Goal: Information Seeking & Learning: Understand process/instructions

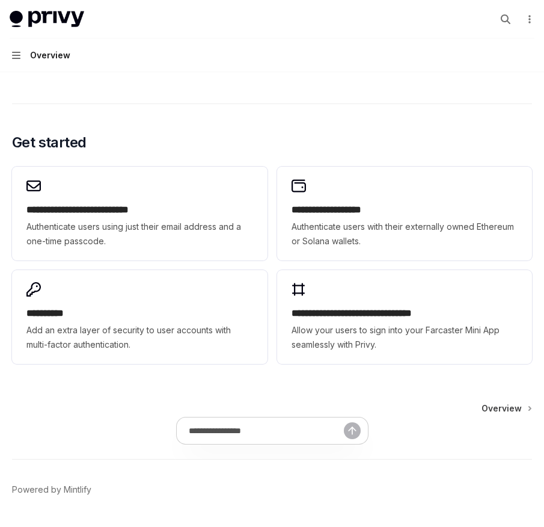
scroll to position [885, 0]
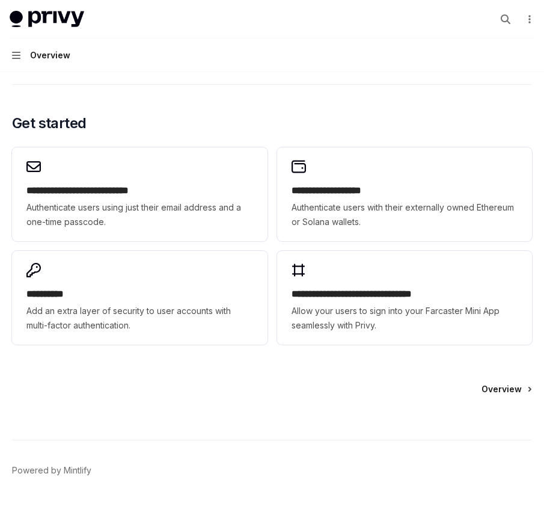
click at [512, 383] on span "Overview" at bounding box center [501, 389] width 40 height 12
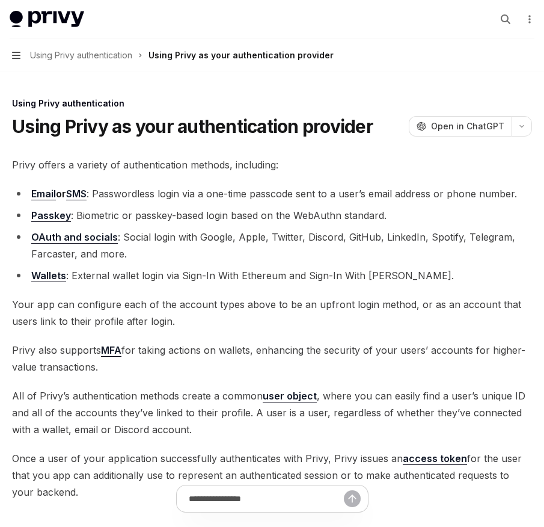
click at [14, 53] on icon "button" at bounding box center [16, 55] width 8 height 10
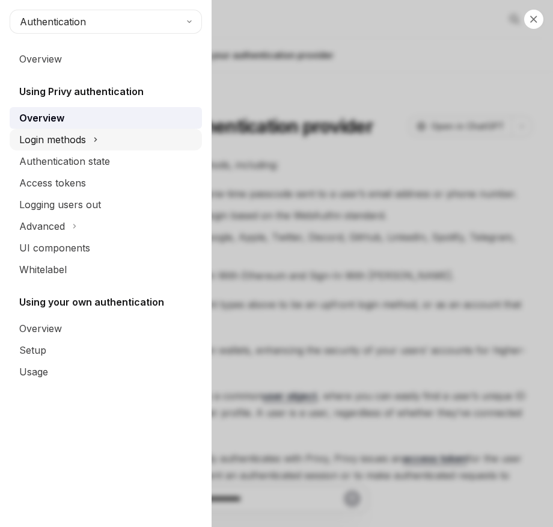
click at [74, 138] on div "Login methods" at bounding box center [52, 139] width 67 height 14
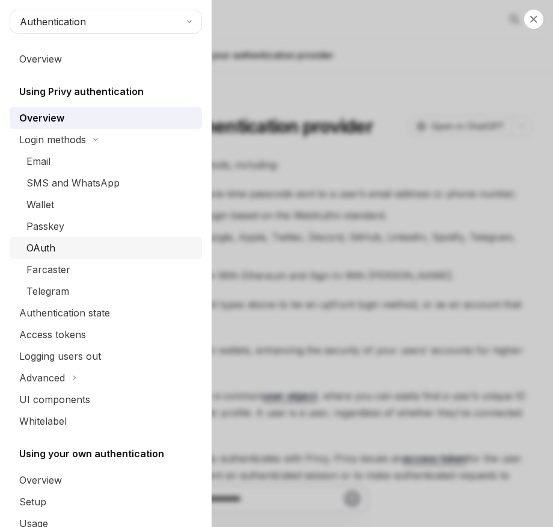
click at [75, 254] on div "OAuth" at bounding box center [110, 247] width 168 height 14
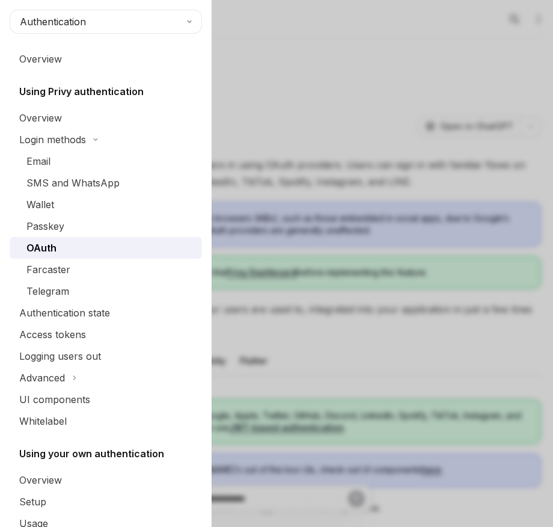
type textarea "*"
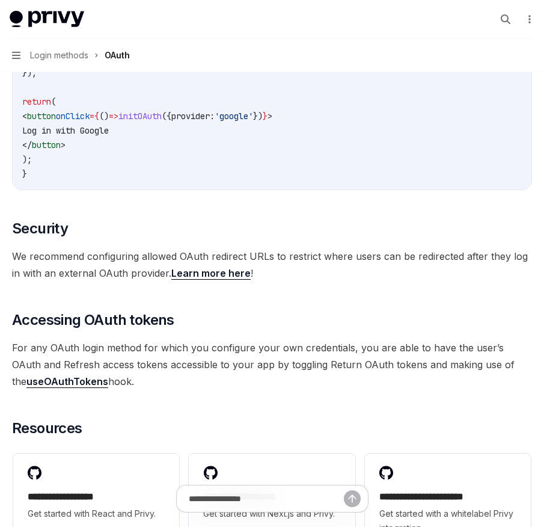
scroll to position [2573, 0]
